Goal: Share content: Share content

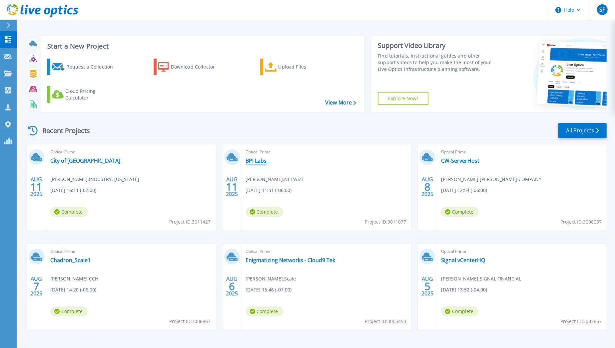
click at [257, 162] on link "BPI Labs" at bounding box center [256, 160] width 21 height 7
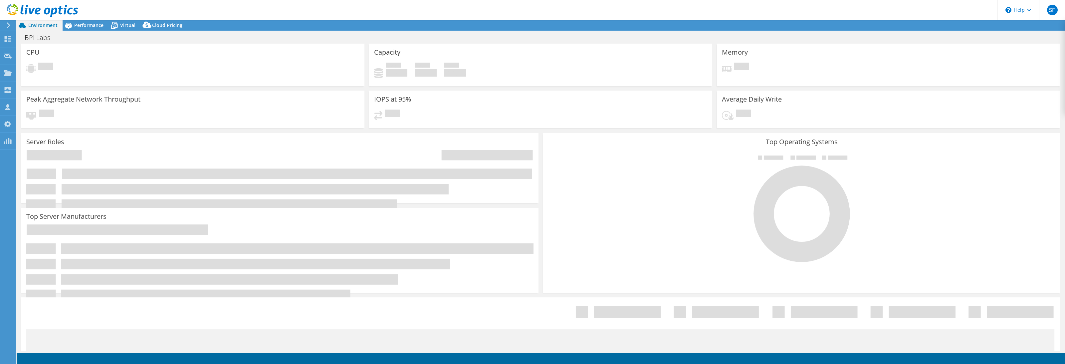
select select "USD"
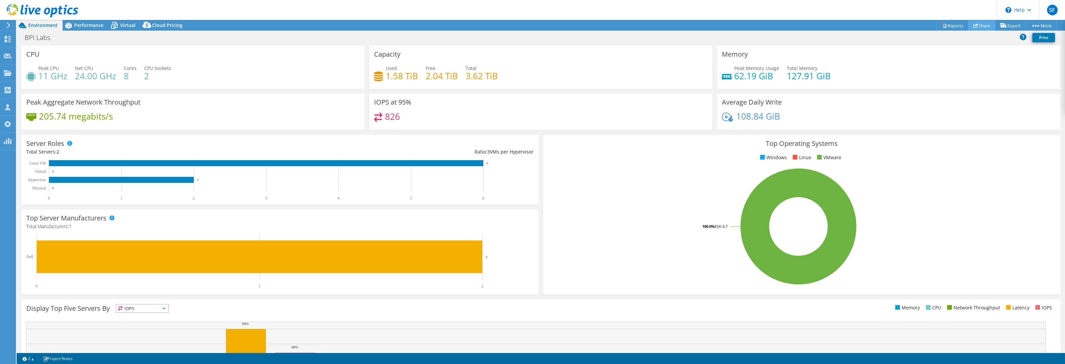
click at [973, 24] on icon at bounding box center [975, 25] width 5 height 5
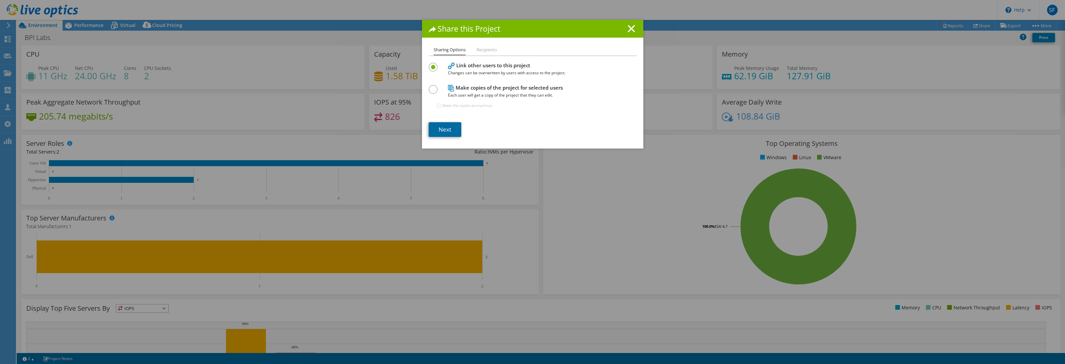
click at [444, 124] on link "Next" at bounding box center [445, 129] width 33 height 15
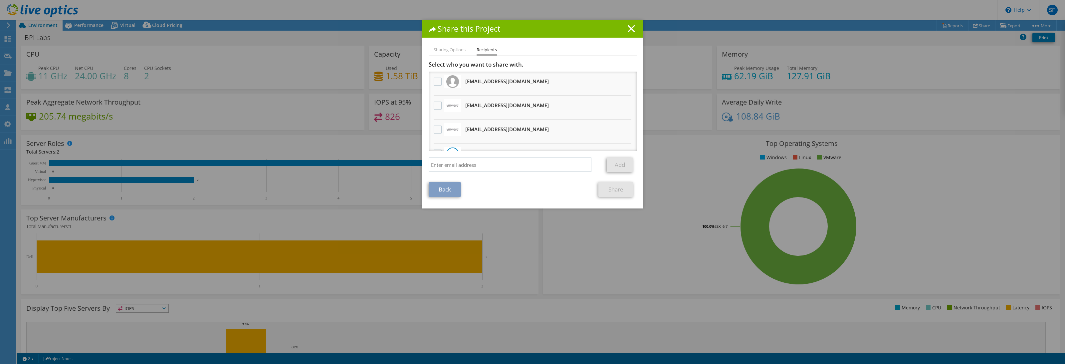
click at [432, 105] on div at bounding box center [437, 106] width 11 height 14
click at [436, 107] on label at bounding box center [439, 106] width 10 height 8
click at [0, 0] on input "checkbox" at bounding box center [0, 0] width 0 height 0
click at [608, 197] on div "Sharing Options Recipients Link other users to this project Changes can be over…" at bounding box center [532, 127] width 221 height 162
click at [610, 193] on link "Share" at bounding box center [616, 189] width 35 height 15
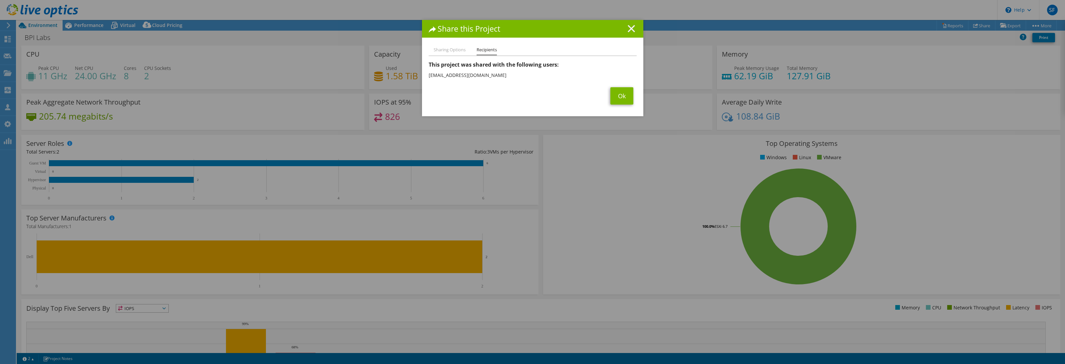
click at [630, 30] on line at bounding box center [631, 28] width 7 height 7
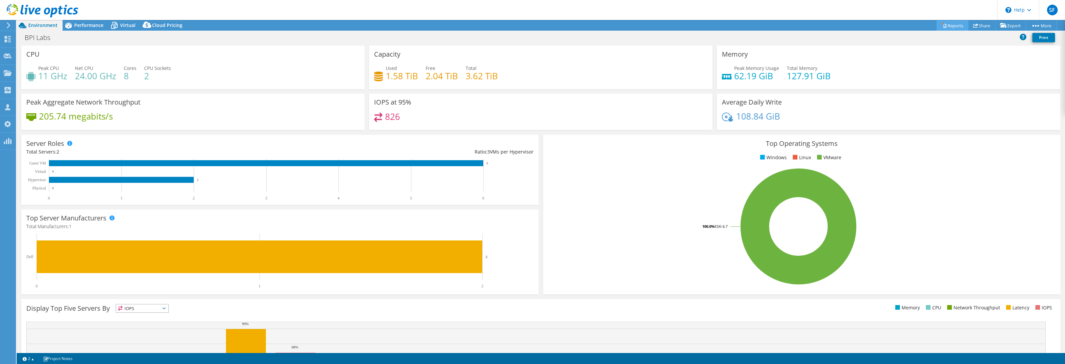
click at [942, 25] on icon at bounding box center [944, 25] width 5 height 5
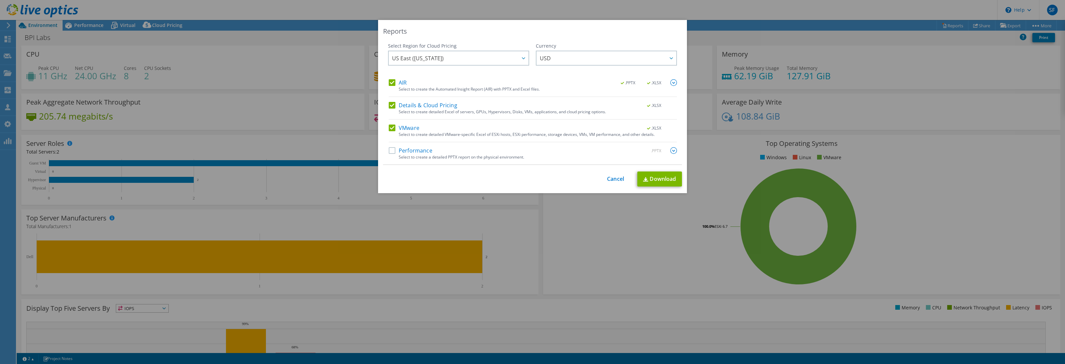
click at [401, 146] on div "AIR .PPTX .XLSX Select to create the Automated Insight Report (AIR) with PPTX a…" at bounding box center [533, 121] width 288 height 85
click at [410, 151] on label "Performance" at bounding box center [411, 150] width 44 height 7
click at [0, 0] on input "Performance" at bounding box center [0, 0] width 0 height 0
click at [657, 178] on link "Download" at bounding box center [660, 178] width 45 height 15
